Goal: Check status: Check status

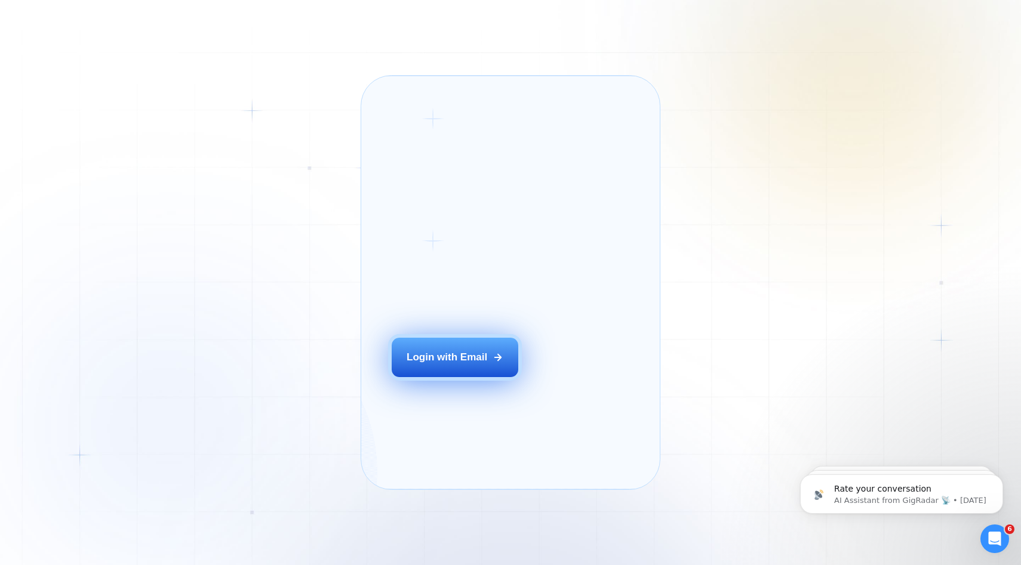
click at [482, 362] on button "Login with Email" at bounding box center [455, 357] width 127 height 39
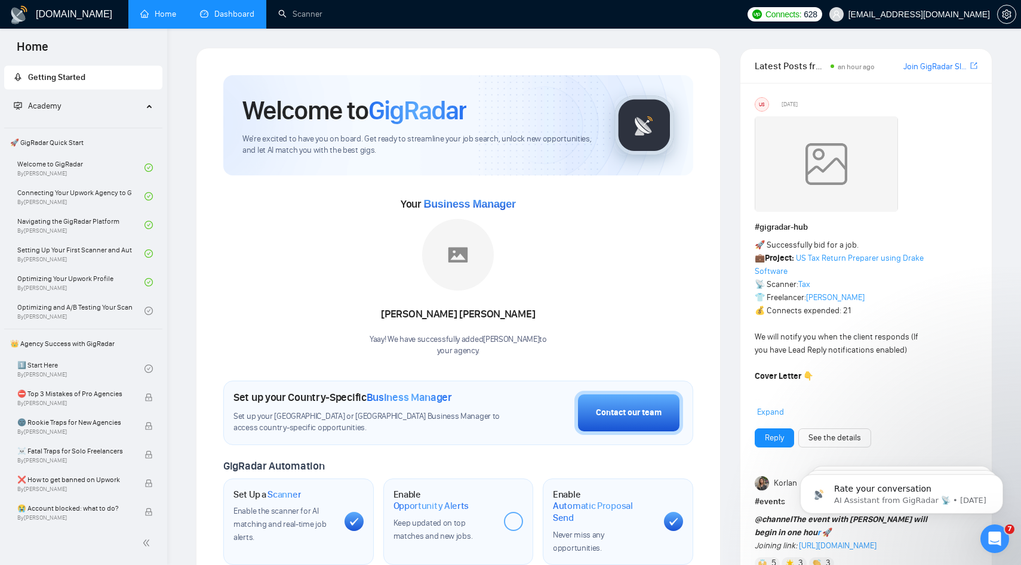
click at [241, 19] on link "Dashboard" at bounding box center [227, 14] width 54 height 10
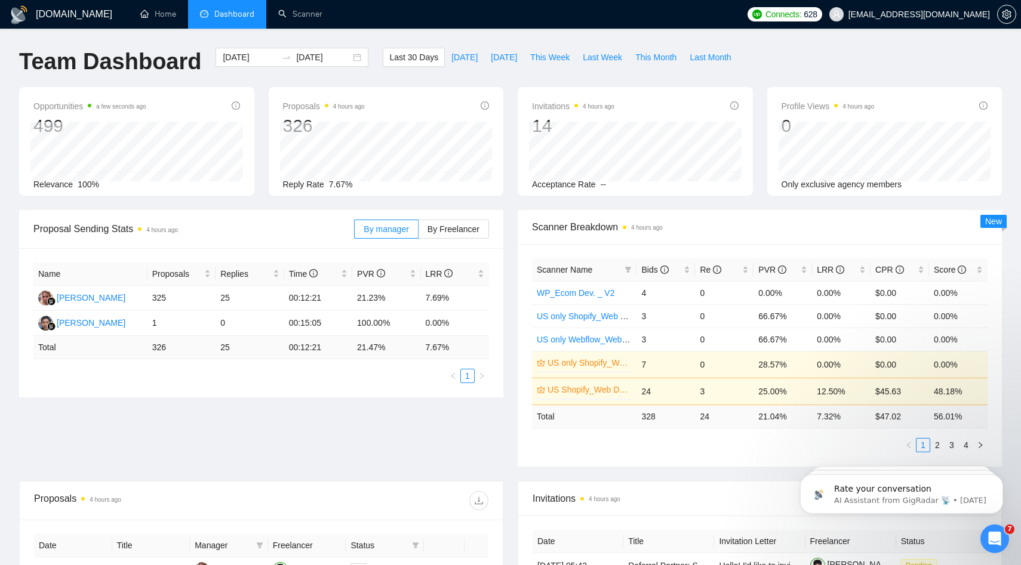
click at [604, 45] on div "[DOMAIN_NAME] Home Dashboard Scanner Connects: 628 [EMAIL_ADDRESS][DOMAIN_NAME]…" at bounding box center [510, 477] width 1021 height 954
click at [602, 51] on span "Last Week" at bounding box center [602, 57] width 39 height 13
type input "[DATE]"
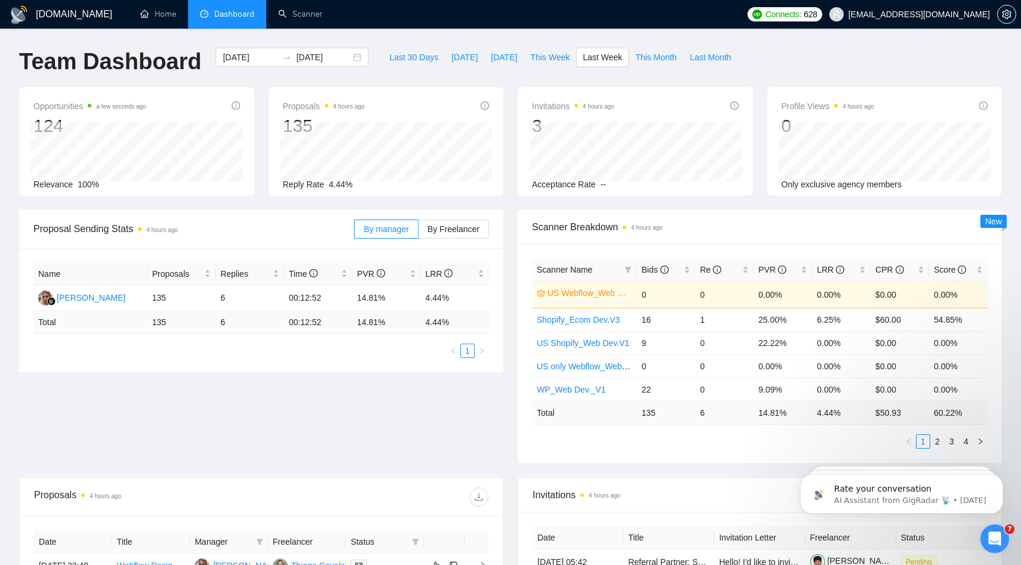
click at [654, 70] on div "Last 30 Days [DATE] [DATE] This Week Last Week This Month Last Month" at bounding box center [560, 67] width 369 height 39
click at [657, 67] on div "Last 30 Days [DATE] [DATE] This Week Last Week This Month Last Month" at bounding box center [560, 67] width 369 height 39
click at [669, 59] on span "This Month" at bounding box center [655, 57] width 41 height 13
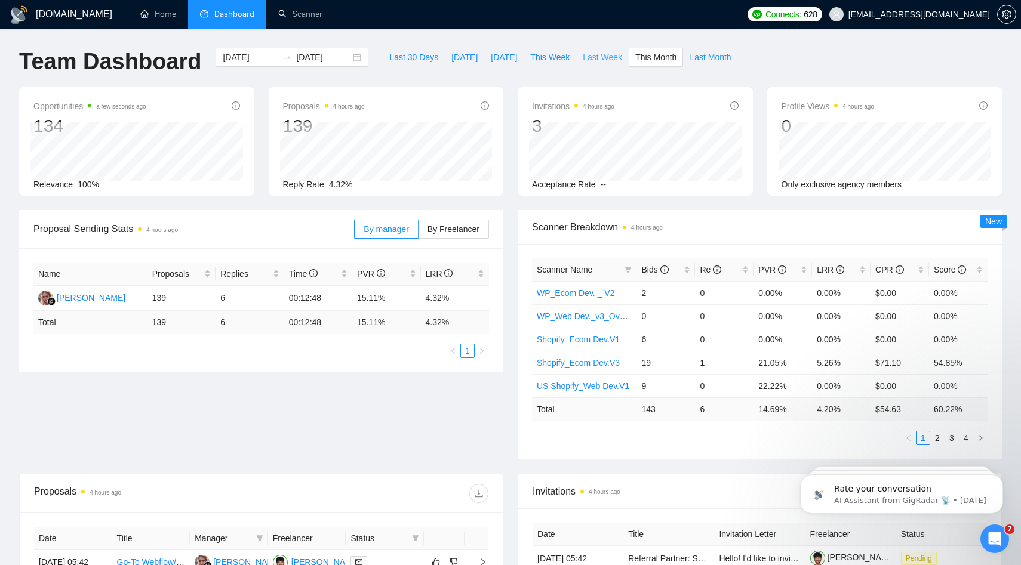
click at [601, 62] on span "Last Week" at bounding box center [602, 57] width 39 height 13
type input "[DATE]"
